Goal: Task Accomplishment & Management: Manage account settings

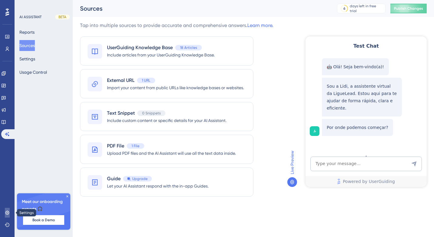
click at [8, 214] on icon at bounding box center [7, 212] width 4 height 4
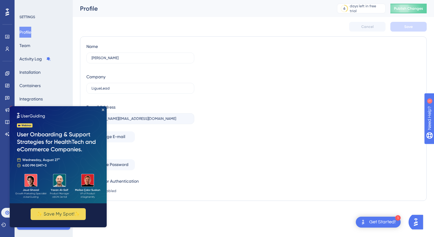
click at [229, 108] on div "Name [PERSON_NAME] Company LigueLead E-mail Address [PERSON_NAME][EMAIL_ADDRESS…" at bounding box center [253, 119] width 334 height 152
click at [103, 109] on icon "Close Preview" at bounding box center [103, 110] width 2 height 2
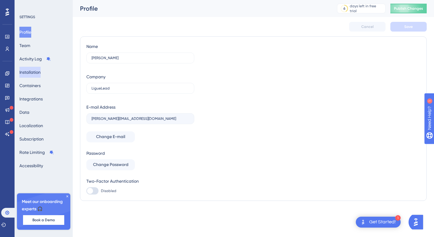
click at [36, 74] on button "Installation" at bounding box center [29, 72] width 21 height 11
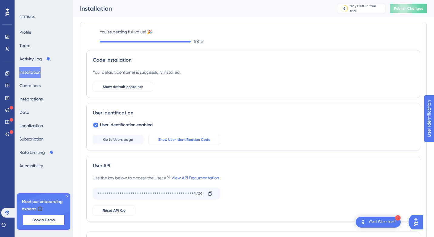
click at [179, 142] on span "Show User Identification Code" at bounding box center [184, 139] width 52 height 5
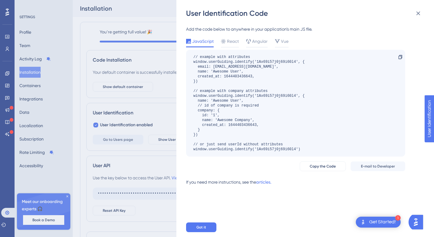
click at [164, 116] on div "User Identification Code Add the code below to anywhere in your application’s m…" at bounding box center [217, 118] width 434 height 237
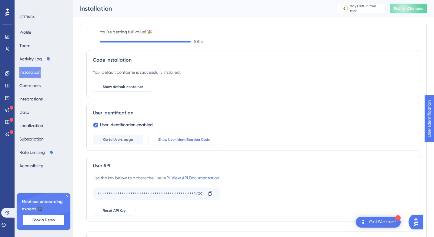
click at [182, 140] on span "Show User Identification Code" at bounding box center [184, 139] width 52 height 5
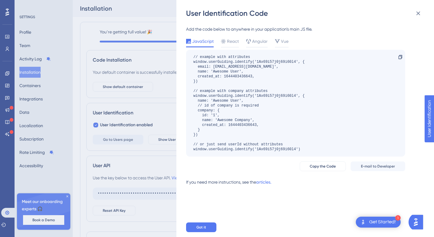
click at [257, 61] on div "// example with attributes window.userGuiding.identify('1Ax69i57j0j69i60l4', { …" at bounding box center [248, 103] width 111 height 97
click at [157, 41] on div "User Identification Code Add the code below to anywhere in your application’s m…" at bounding box center [217, 118] width 434 height 237
